Goal: Task Accomplishment & Management: Use online tool/utility

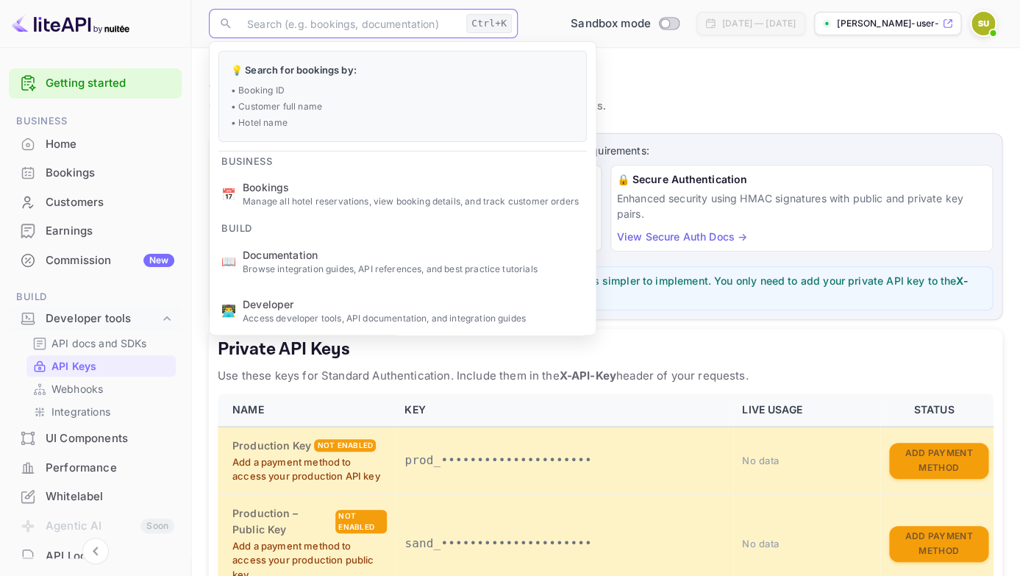
click at [313, 24] on input "text" at bounding box center [349, 23] width 222 height 29
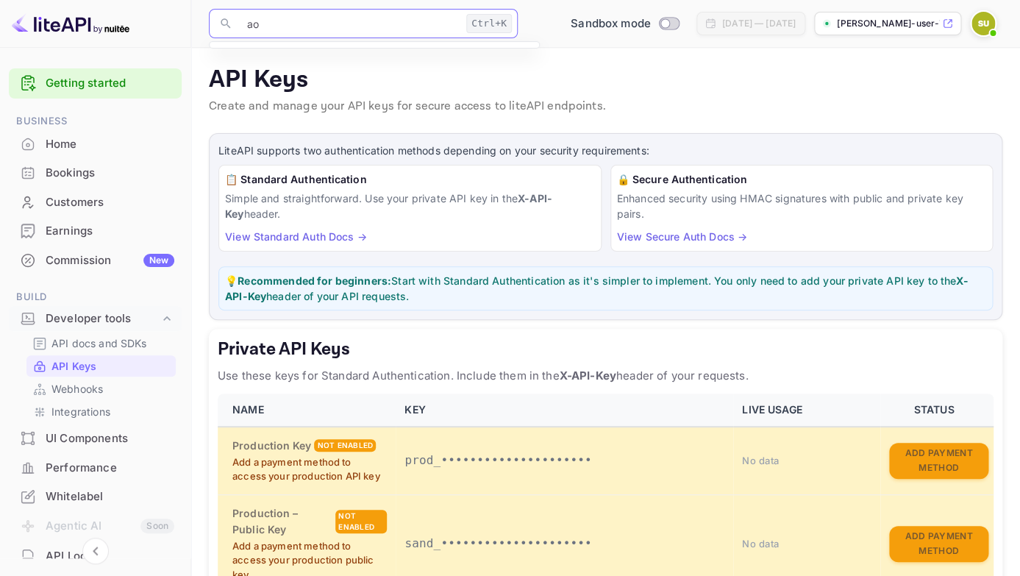
type input "a"
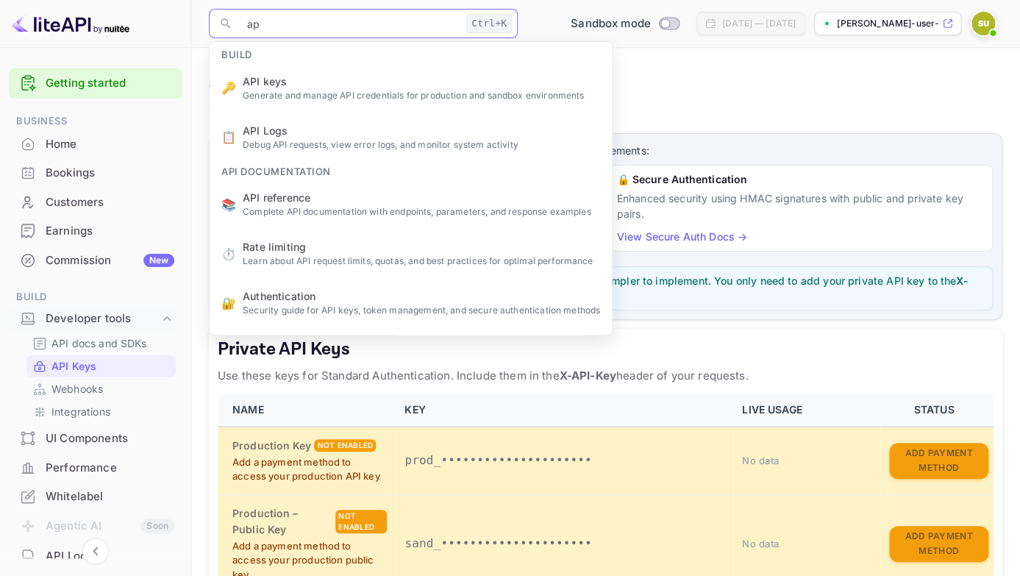
type input "api"
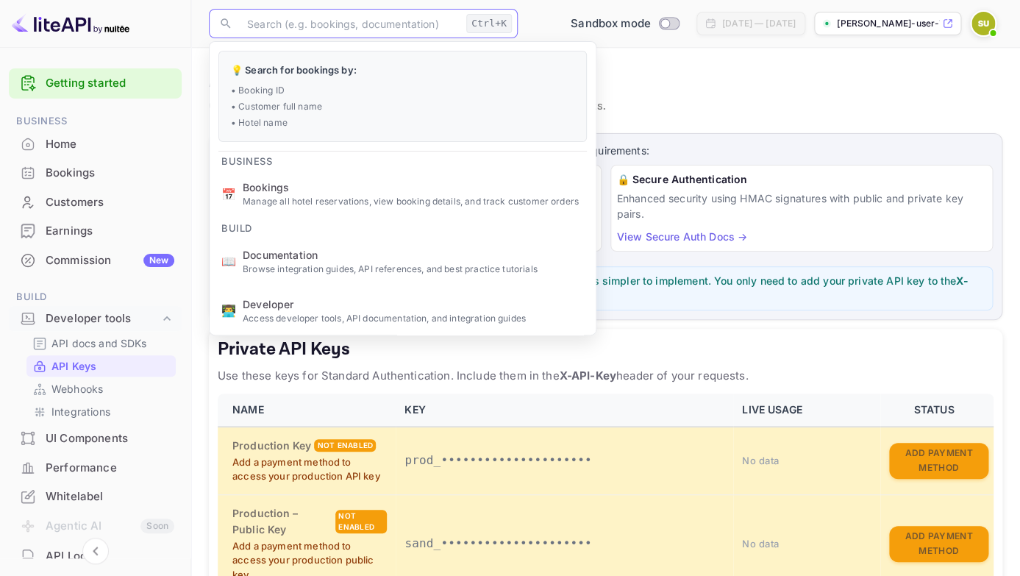
click at [669, 104] on p "Create and manage your API keys for secure access to liteAPI endpoints." at bounding box center [606, 107] width 794 height 18
